Goal: Task Accomplishment & Management: Use online tool/utility

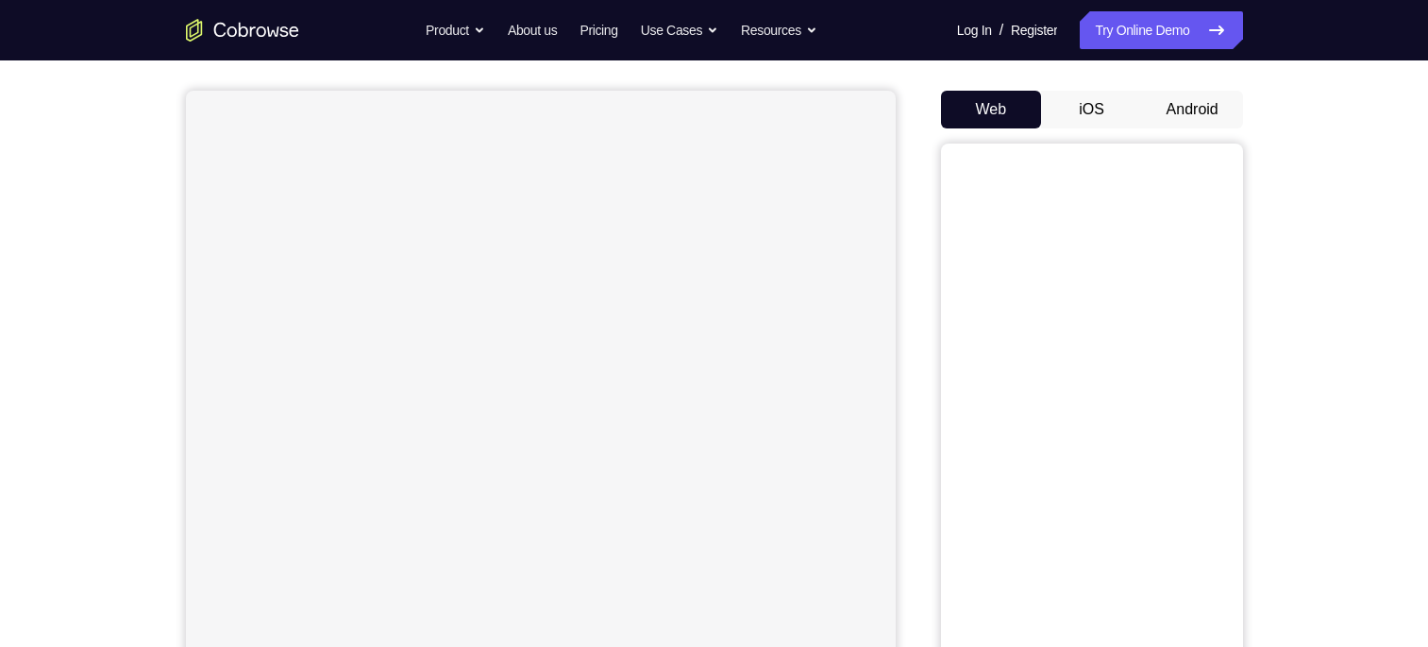
scroll to position [155, 0]
click at [1183, 105] on button "Android" at bounding box center [1192, 110] width 101 height 38
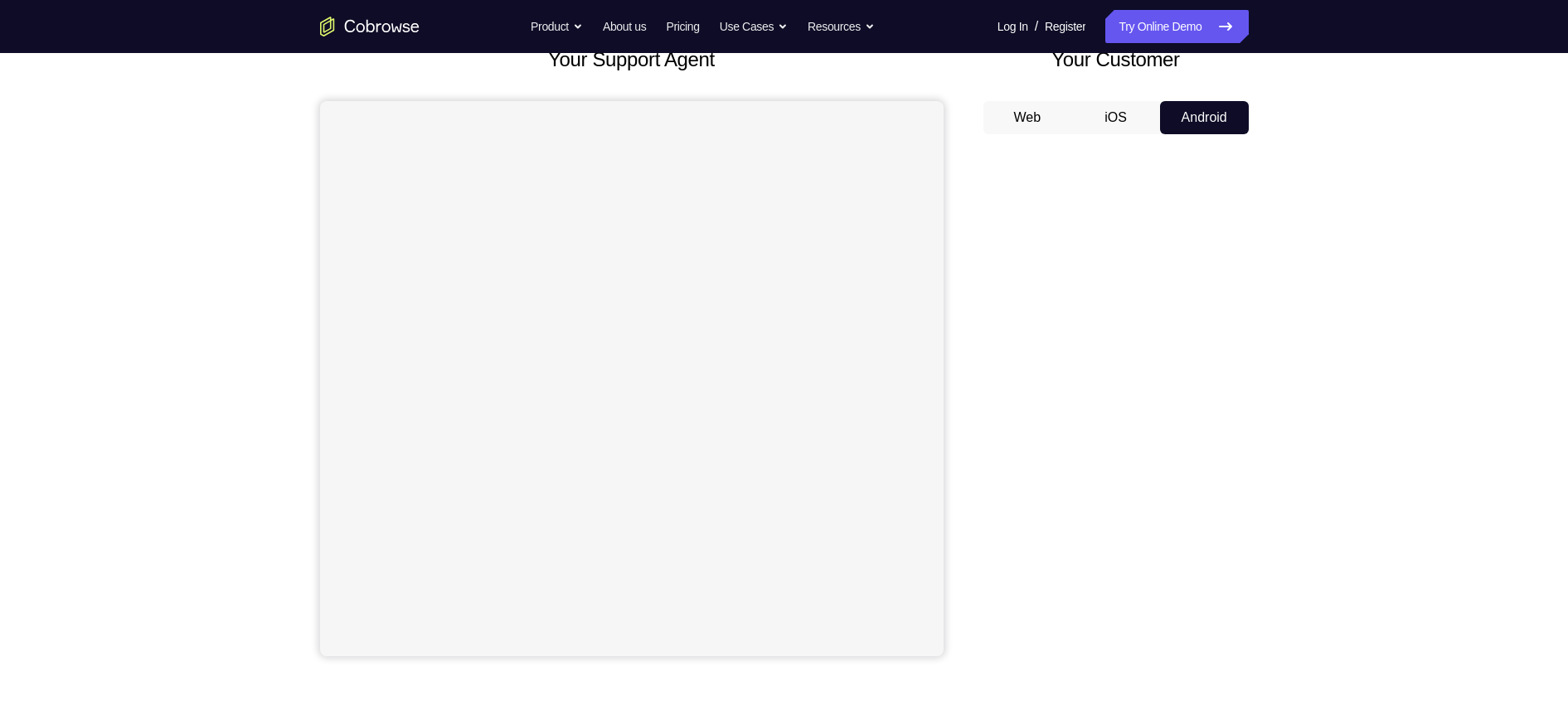
scroll to position [116, 0]
click at [1122, 111] on button "iOS" at bounding box center [1116, 116] width 89 height 33
click at [1034, 106] on button "Web" at bounding box center [1028, 116] width 89 height 33
click at [1209, 121] on button "Android" at bounding box center [1204, 116] width 89 height 33
click at [1254, 524] on div "Your Support Agent Your Customer Web iOS Android Next Steps We’d be happy to gi…" at bounding box center [784, 483] width 1568 height 1093
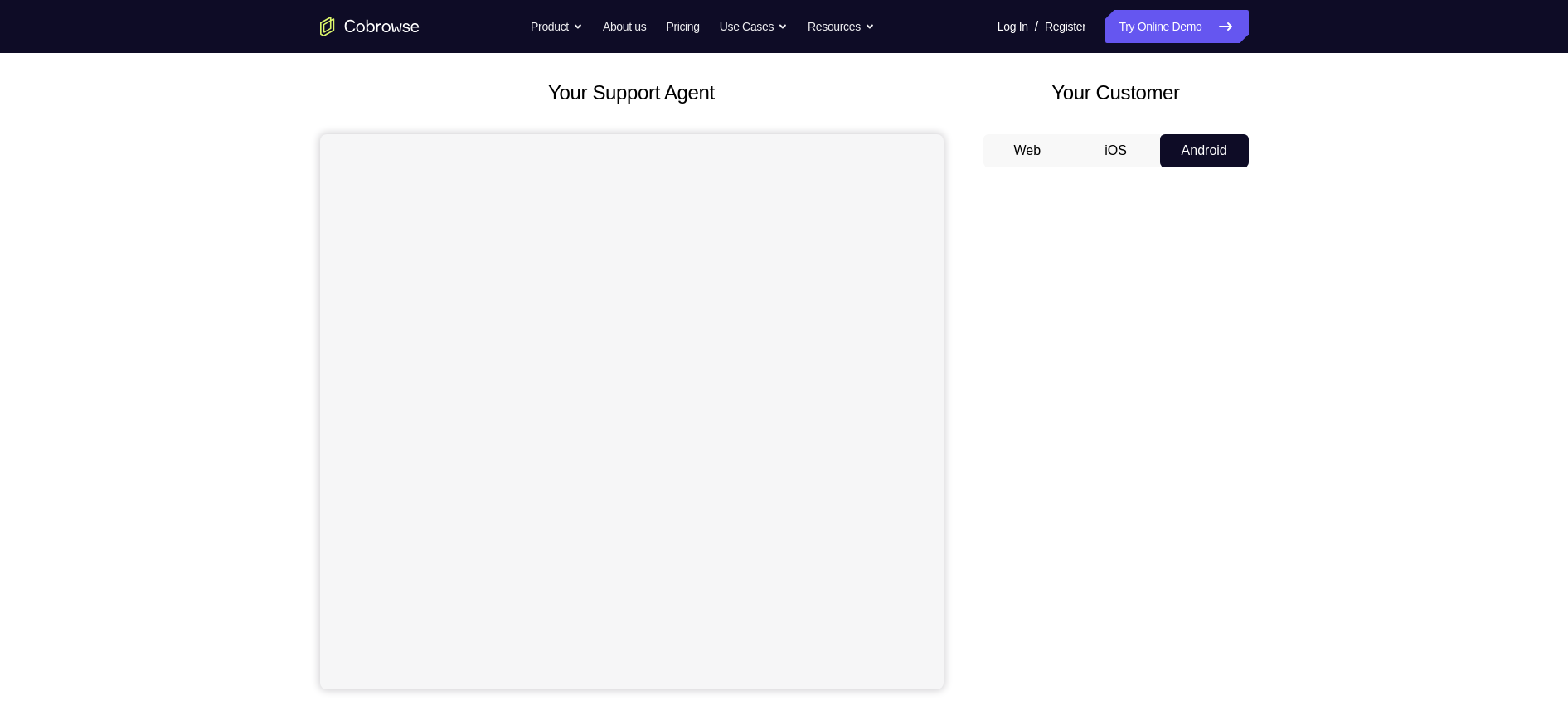
scroll to position [81, 0]
click at [1136, 155] on button "iOS" at bounding box center [1116, 152] width 89 height 33
click at [1193, 155] on button "Android" at bounding box center [1204, 152] width 89 height 33
click at [1160, 27] on link "Try Online Demo" at bounding box center [1176, 26] width 142 height 33
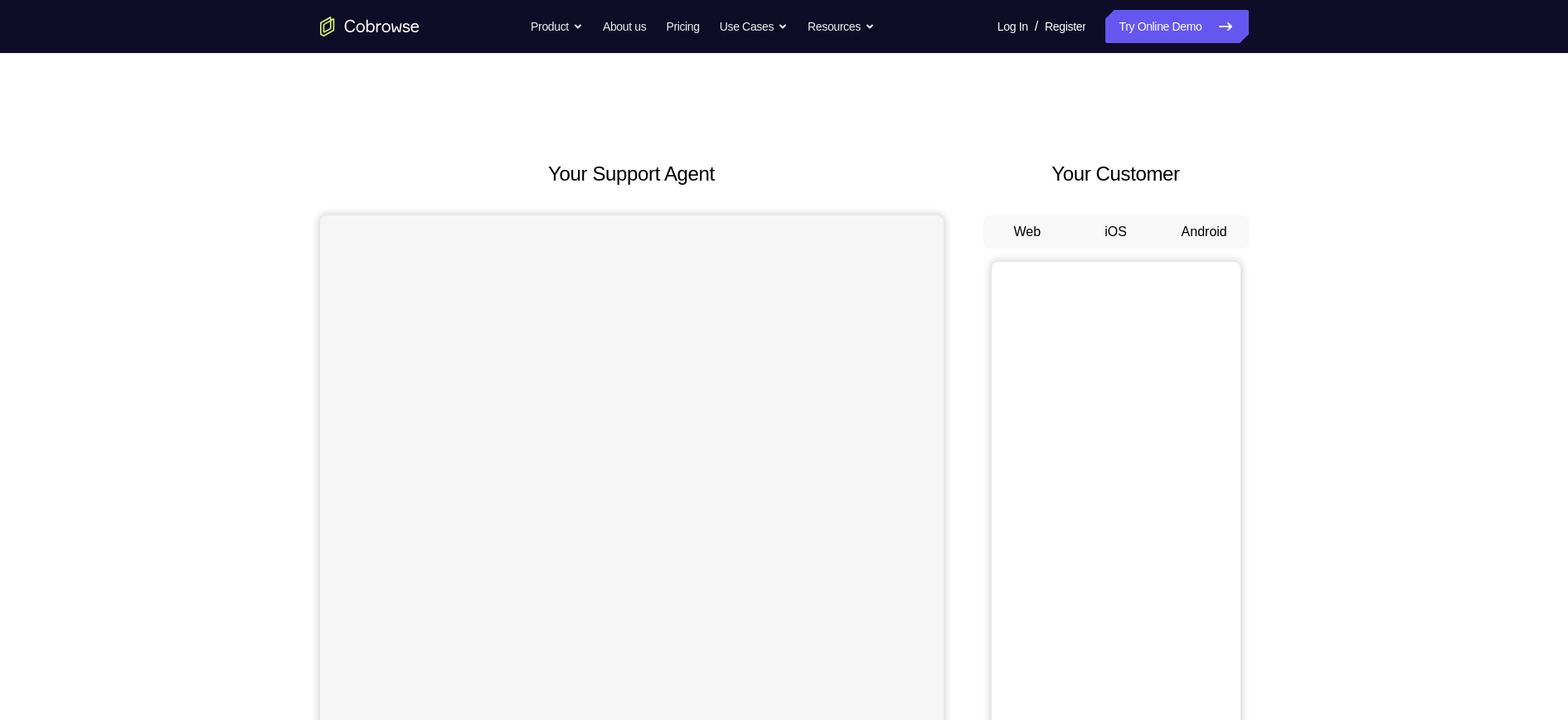
click at [1217, 246] on button "Android" at bounding box center [1204, 232] width 89 height 33
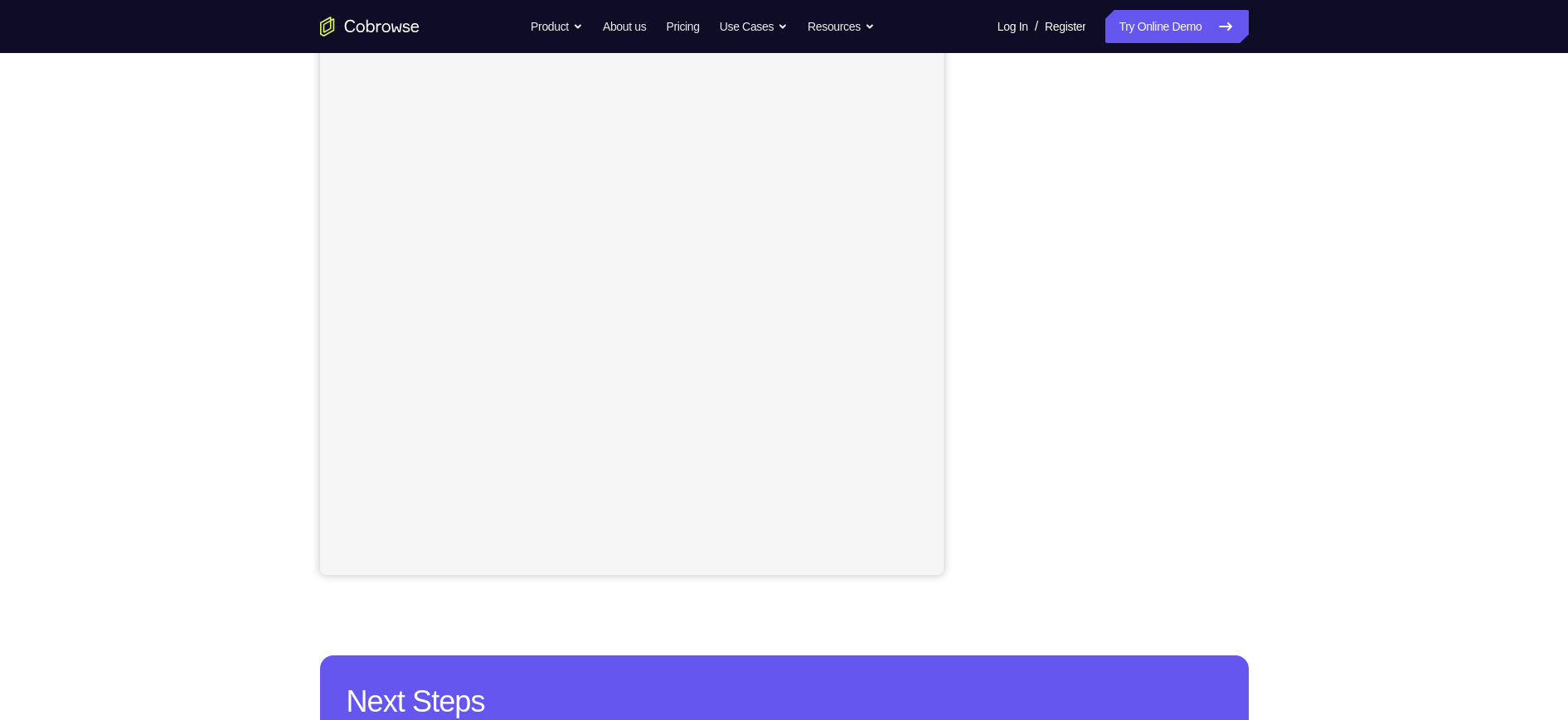
scroll to position [197, 0]
click at [1326, 268] on div "Your Support Agent Your Customer Web iOS Android Next Steps We’d be happy to gi…" at bounding box center [784, 403] width 1568 height 1093
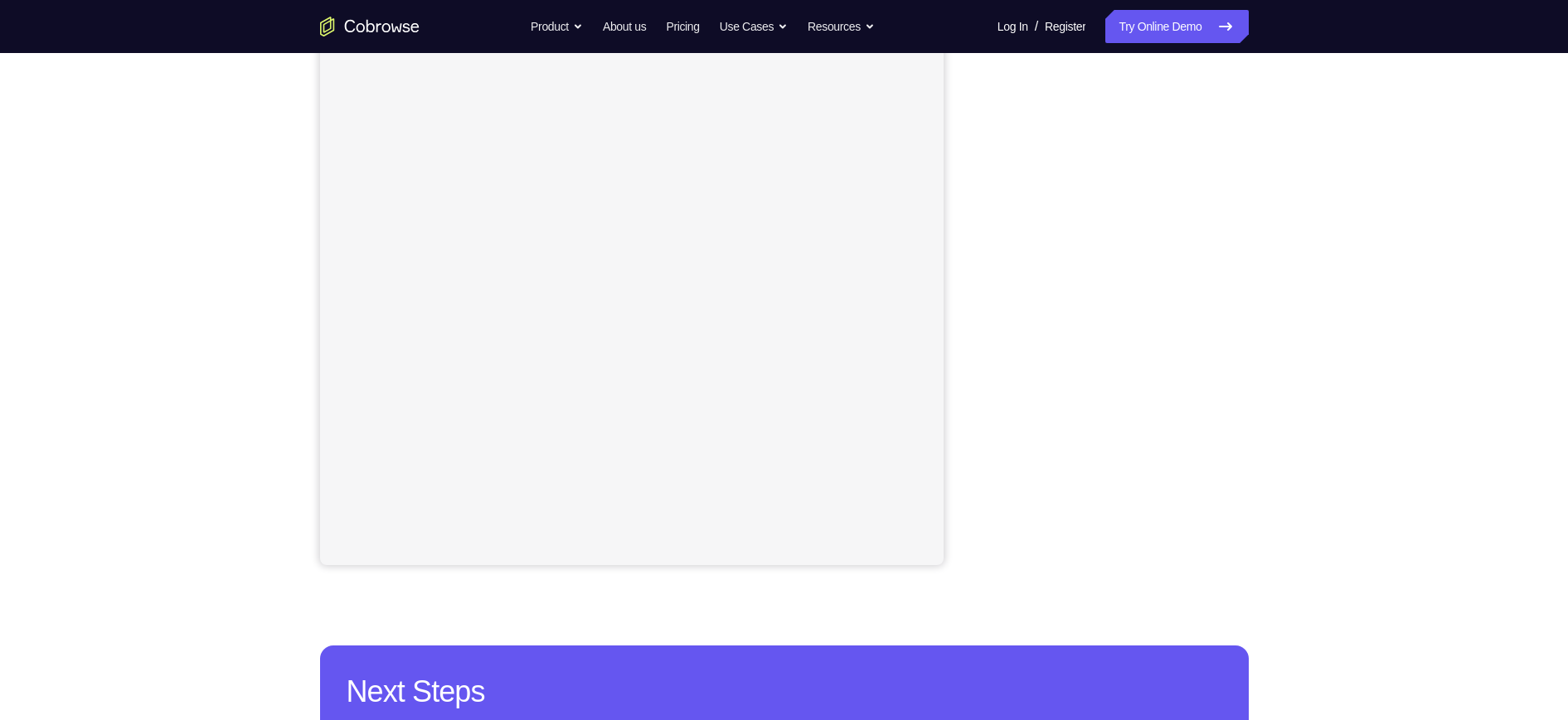
scroll to position [176, 0]
